Goal: Use online tool/utility: Utilize a website feature to perform a specific function

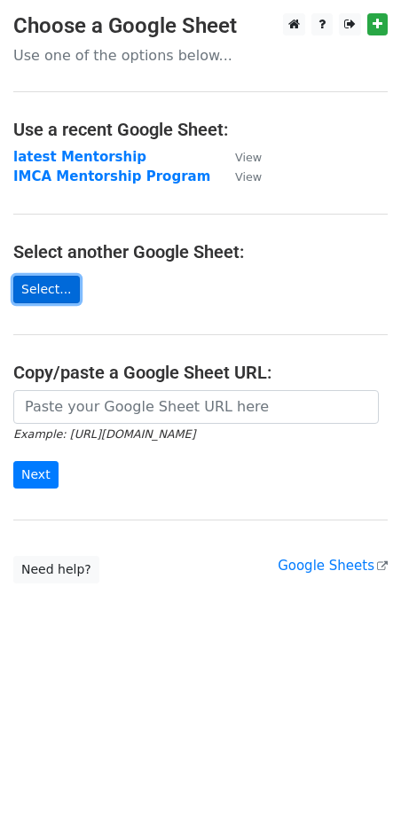
click at [50, 295] on link "Select..." at bounding box center [46, 289] width 67 height 27
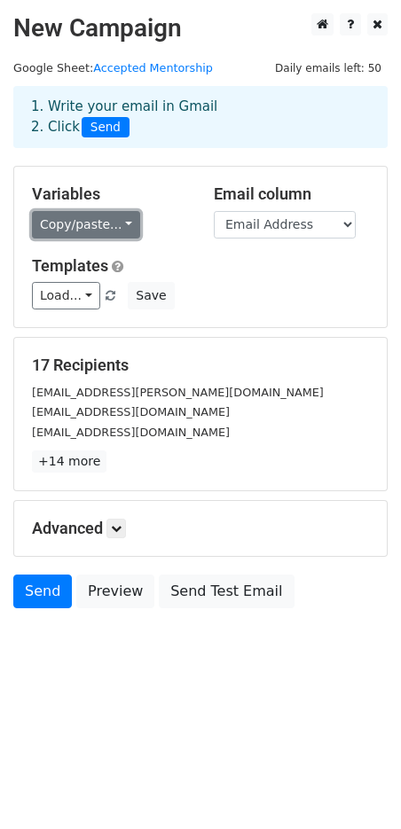
click at [113, 232] on link "Copy/paste..." at bounding box center [86, 224] width 108 height 27
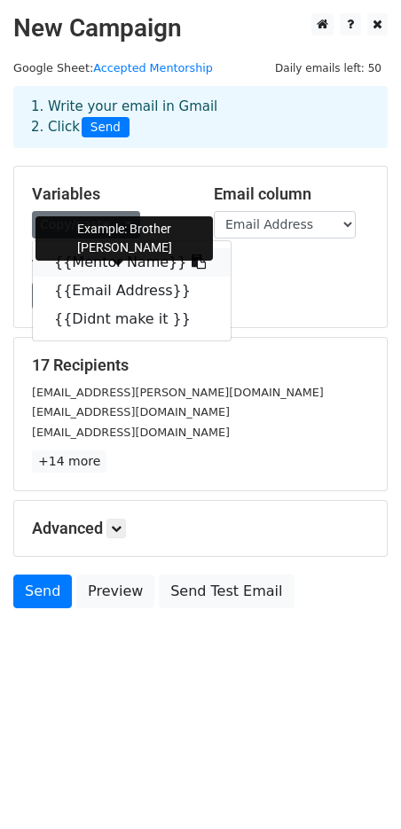
click at [118, 265] on link "{{Mentor Name}}" at bounding box center [132, 262] width 198 height 28
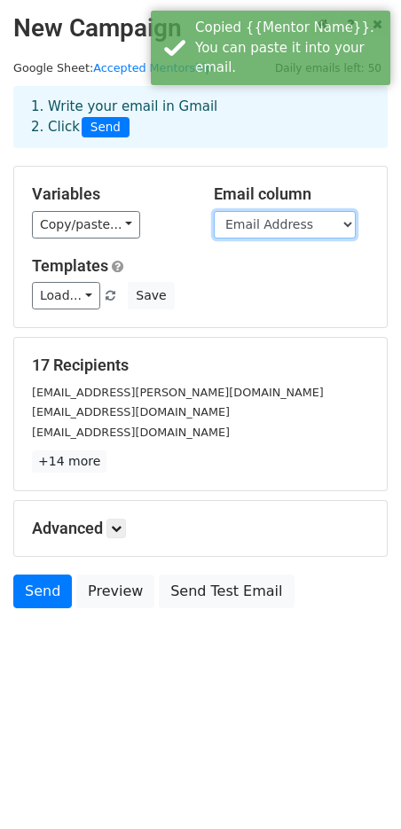
click at [270, 232] on select "Mentor Name Email Address Didnt make it" at bounding box center [285, 224] width 142 height 27
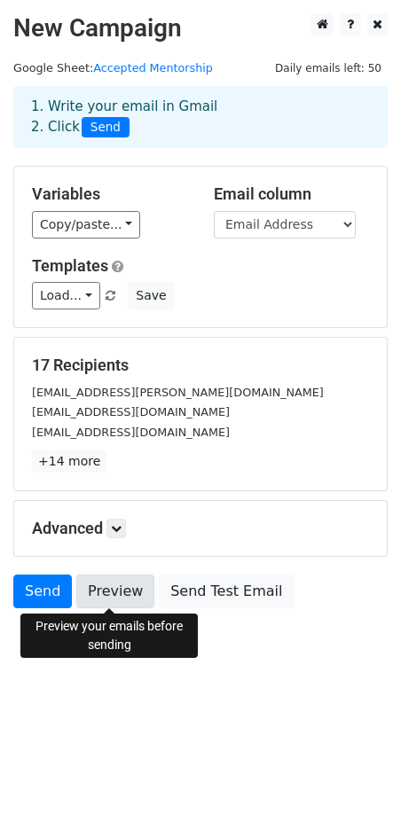
click at [116, 602] on link "Preview" at bounding box center [115, 592] width 78 height 34
click at [97, 593] on link "Preview" at bounding box center [115, 592] width 78 height 34
